Goal: Register for event/course

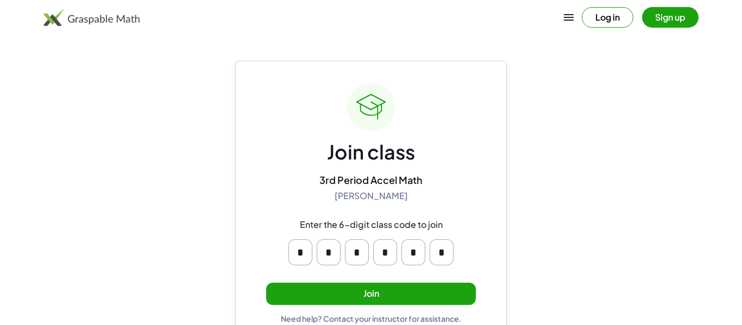
click at [442, 289] on button "Join" at bounding box center [371, 294] width 210 height 22
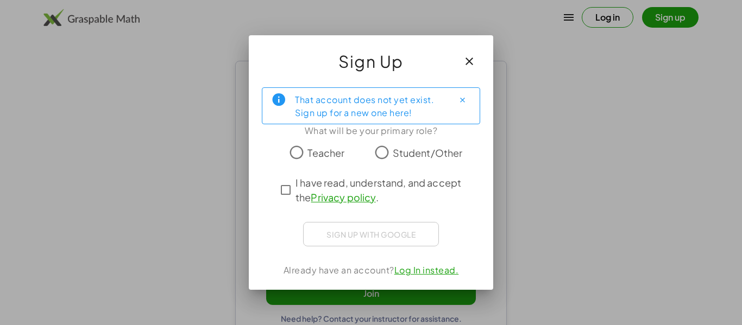
click at [395, 156] on span "Student/Other" at bounding box center [428, 153] width 70 height 15
click at [404, 174] on div at bounding box center [370, 172] width 201 height 8
click at [406, 181] on span "I have read, understand, and accept the Privacy policy ." at bounding box center [380, 189] width 171 height 29
